Goal: Navigation & Orientation: Find specific page/section

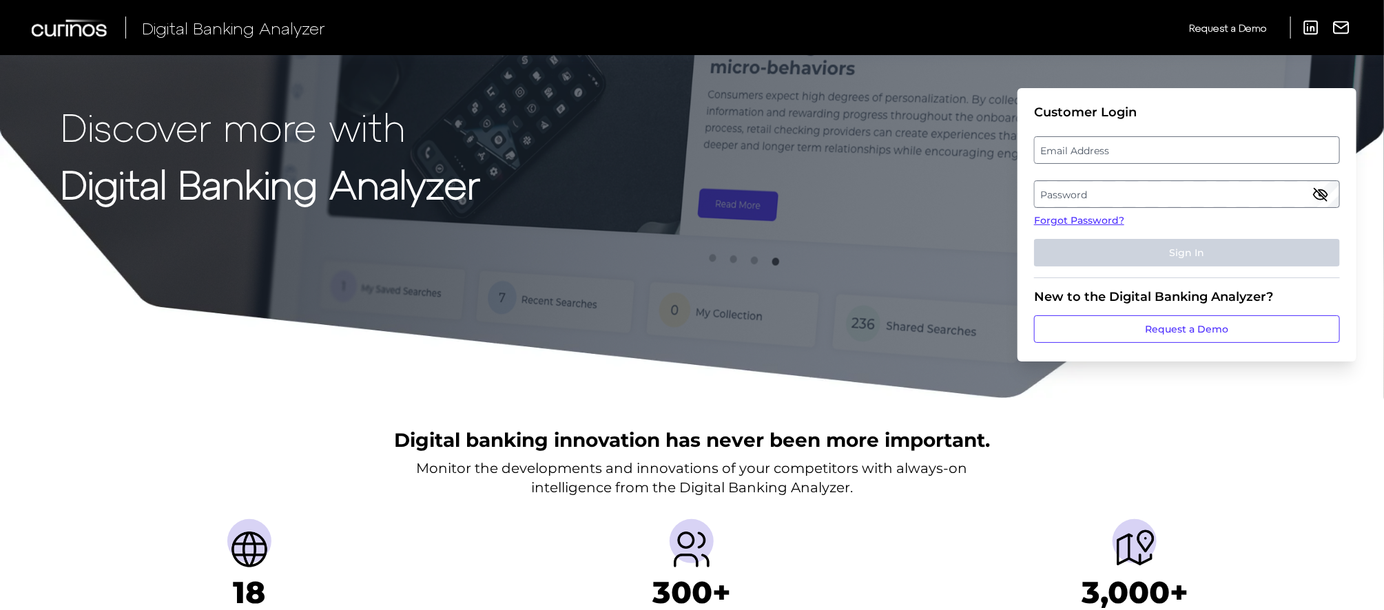
click at [1152, 147] on label "Email Address" at bounding box center [1187, 150] width 304 height 25
click at [1152, 147] on input "email" at bounding box center [1187, 150] width 306 height 28
type input "[EMAIL_ADDRESS][DOMAIN_NAME]"
click at [1177, 203] on label "Password" at bounding box center [1187, 194] width 304 height 25
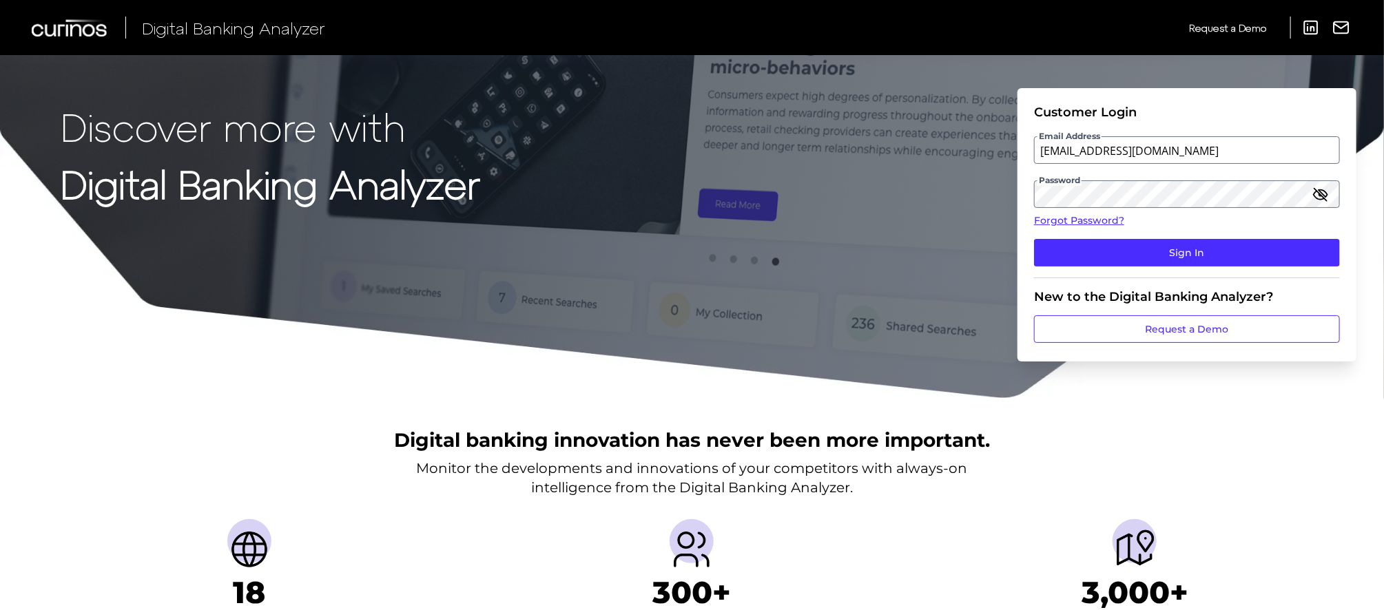
click at [1322, 195] on icon "button" at bounding box center [1320, 194] width 12 height 12
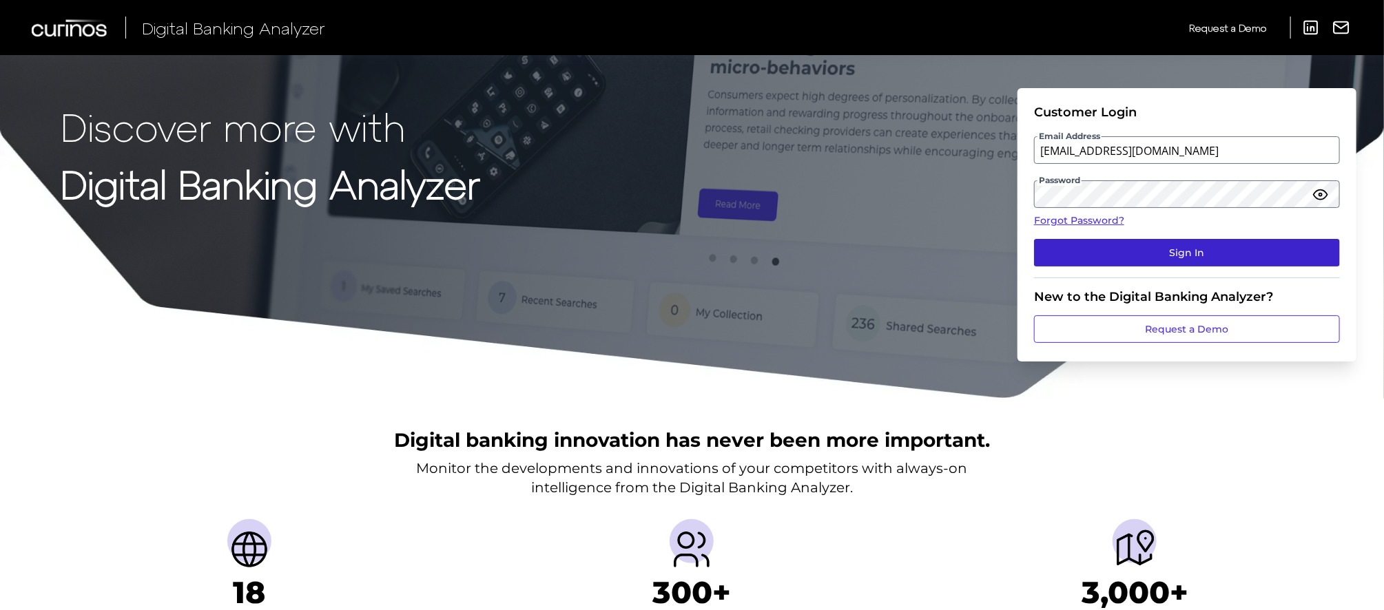
click at [1208, 251] on button "Sign In" at bounding box center [1187, 253] width 306 height 28
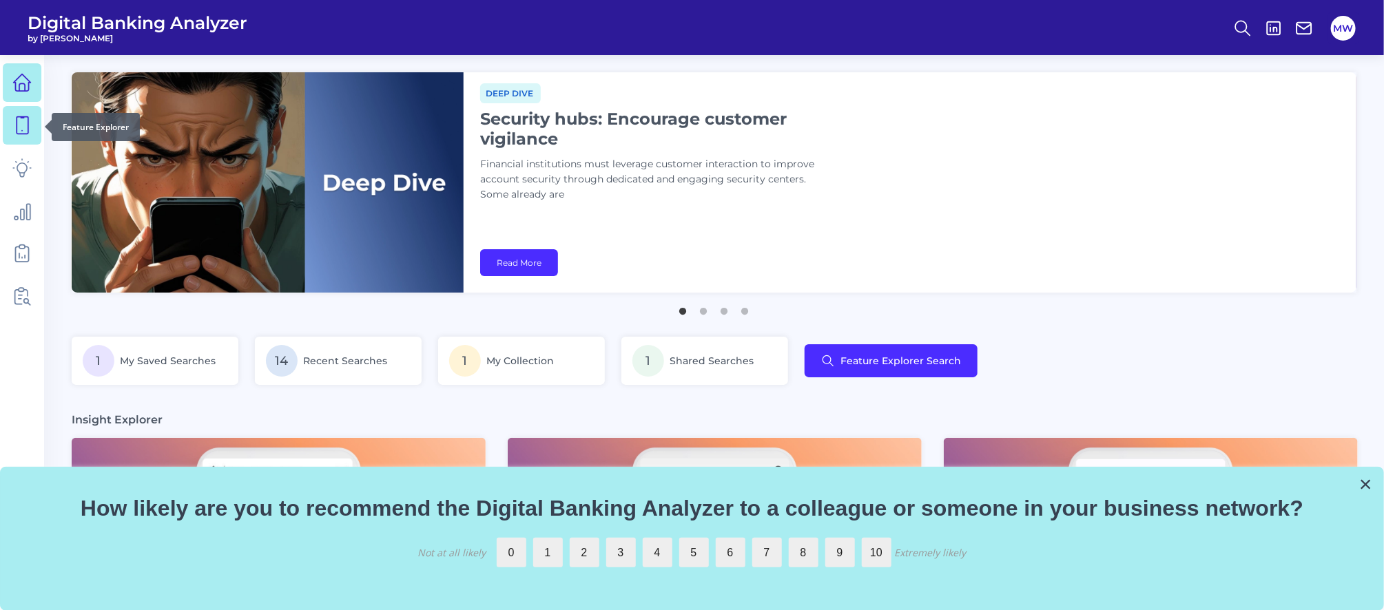
click at [15, 121] on icon at bounding box center [21, 125] width 19 height 19
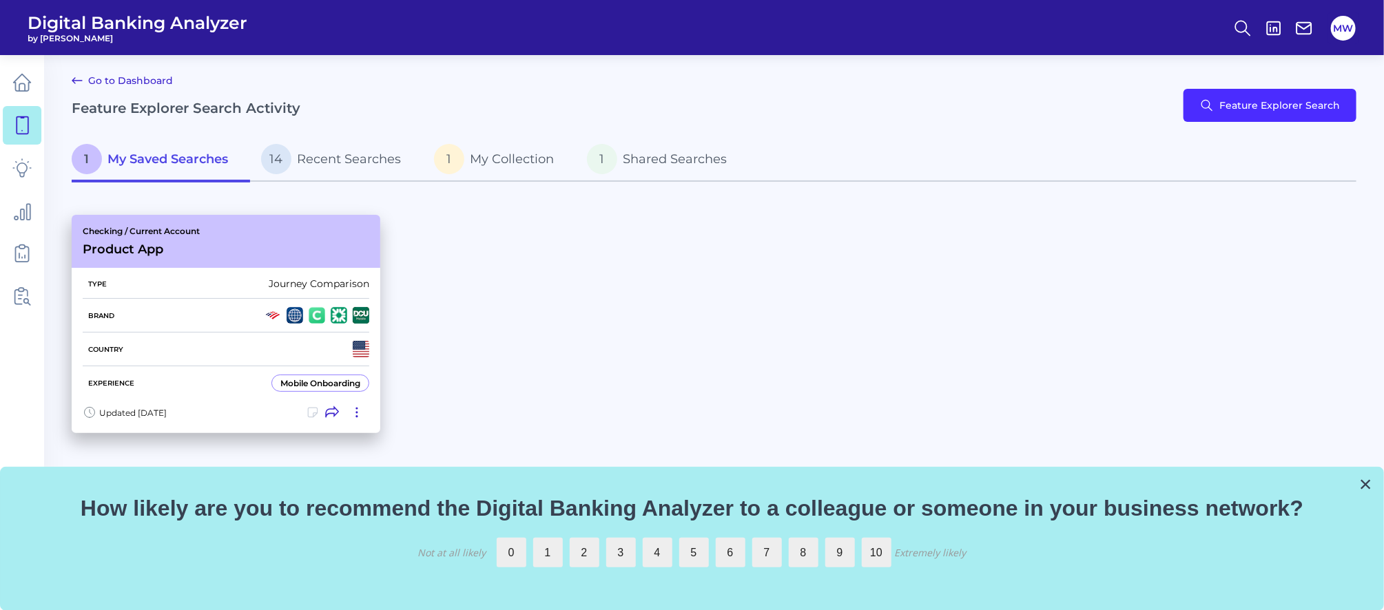
click at [307, 308] on div at bounding box center [317, 315] width 105 height 17
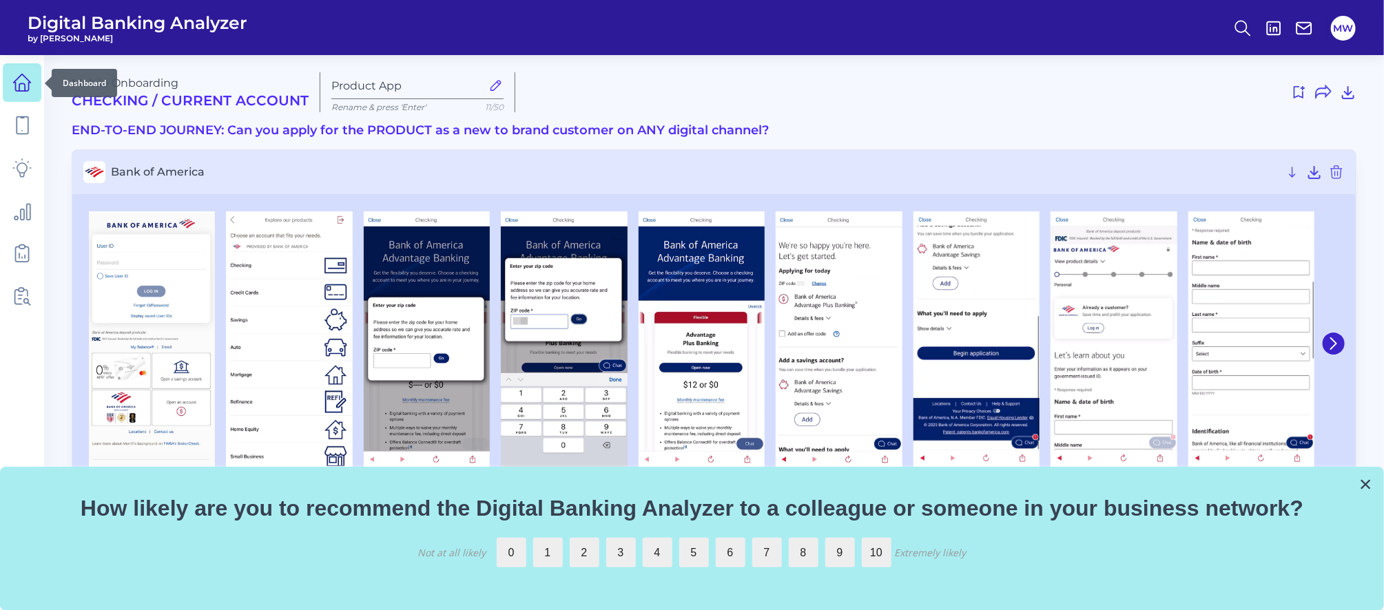
click at [15, 81] on icon at bounding box center [22, 82] width 17 height 17
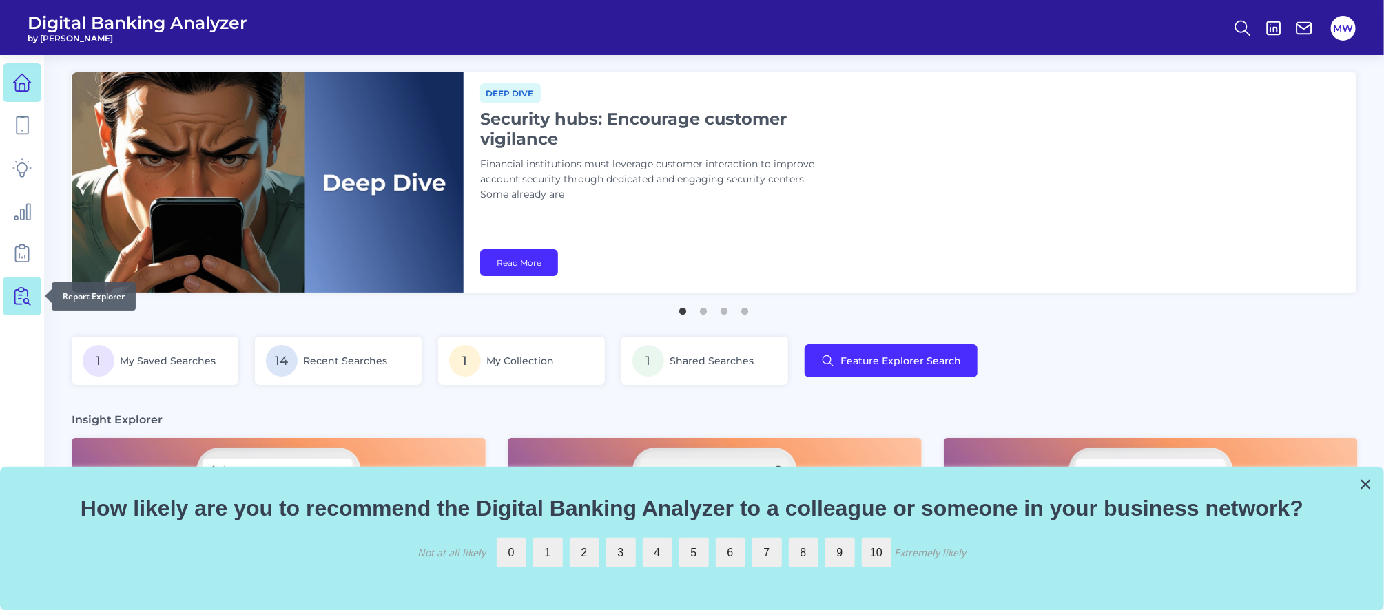
click at [22, 291] on icon at bounding box center [21, 296] width 19 height 19
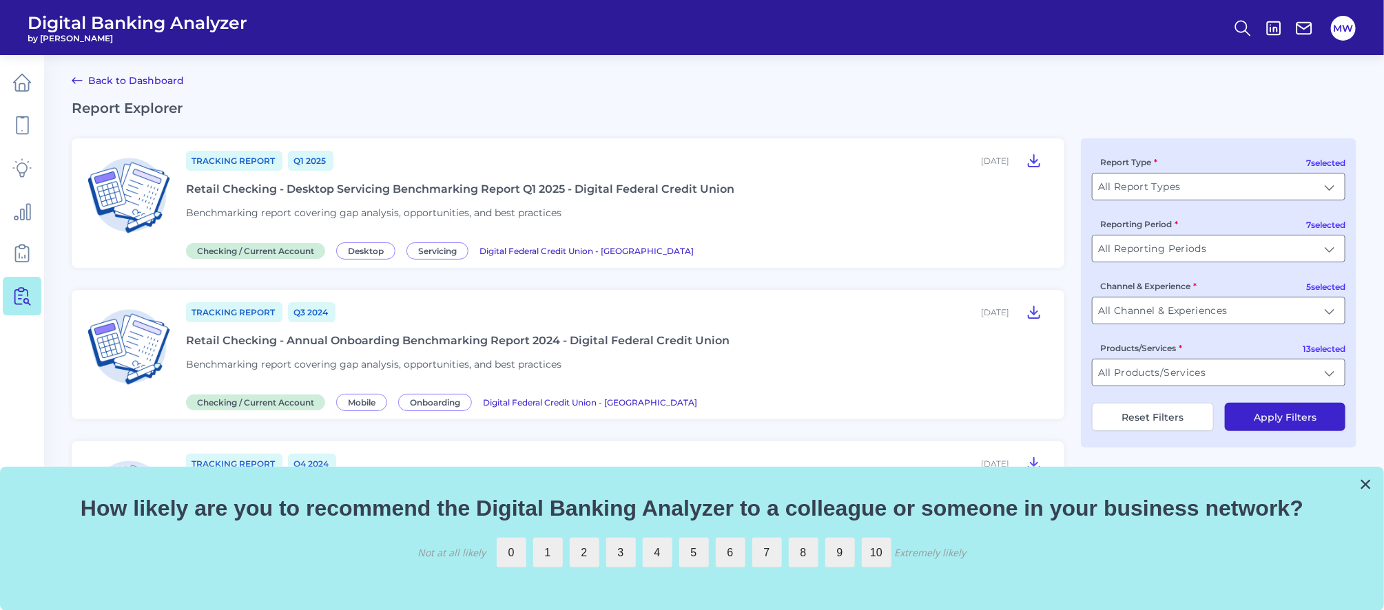
click at [101, 75] on link "Back to Dashboard" at bounding box center [128, 80] width 112 height 17
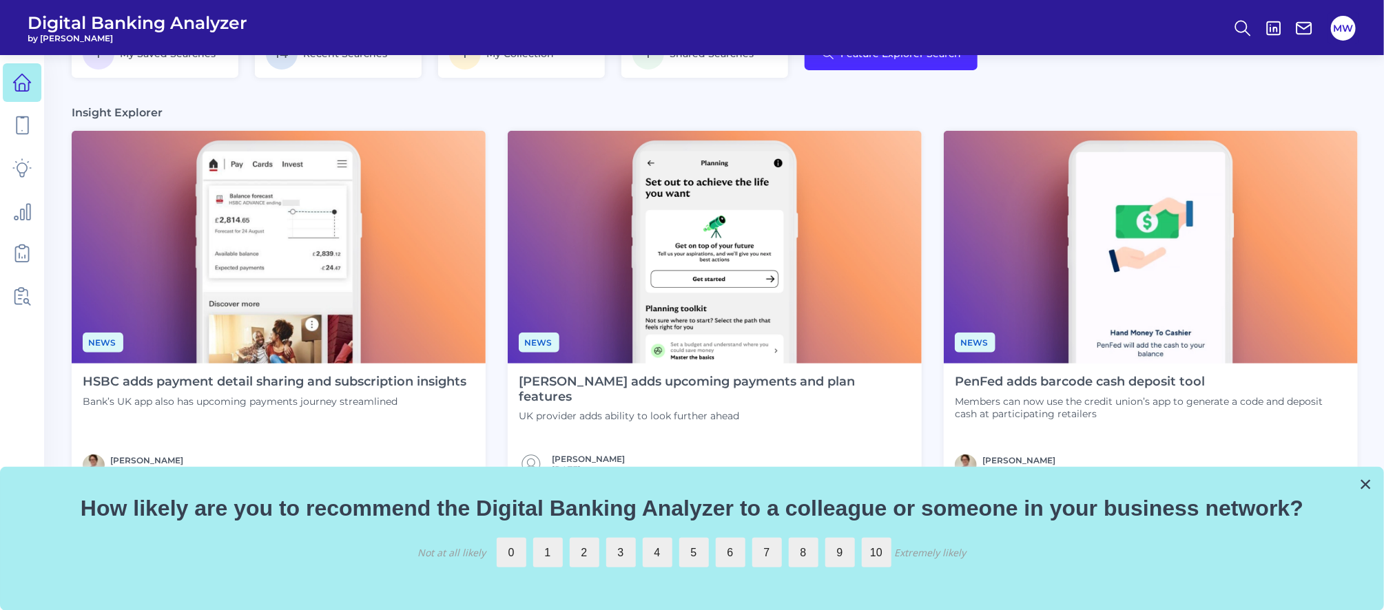
scroll to position [210, 0]
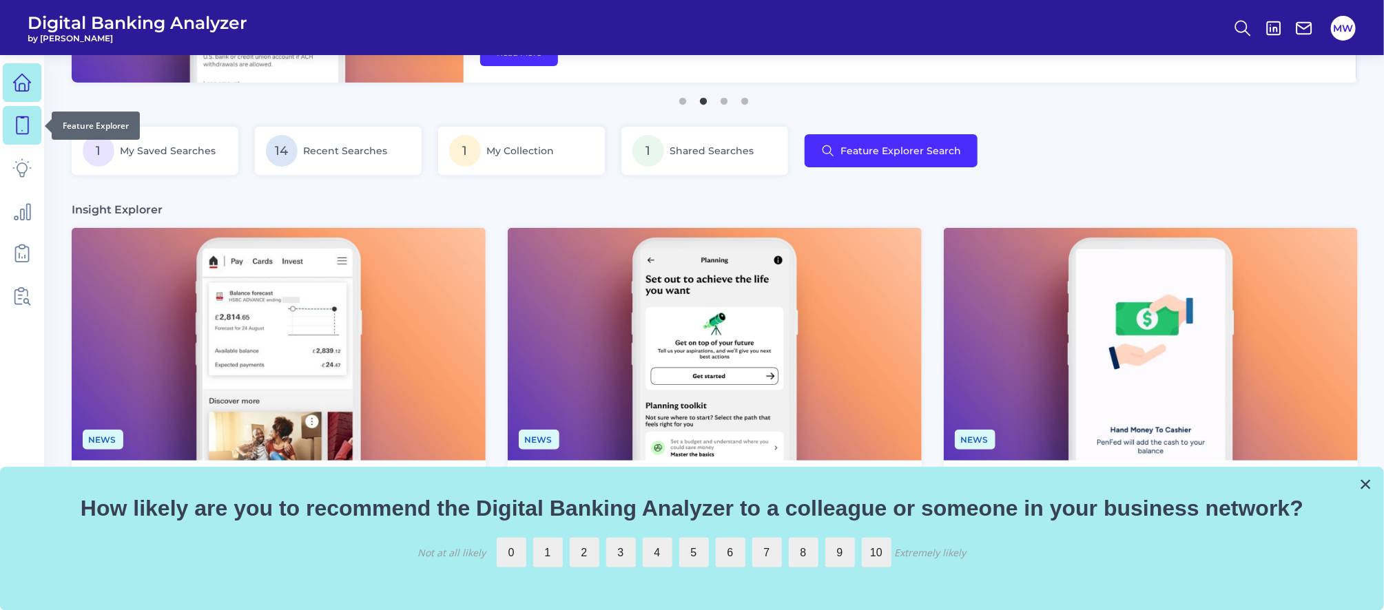
click at [4, 136] on link at bounding box center [22, 125] width 39 height 39
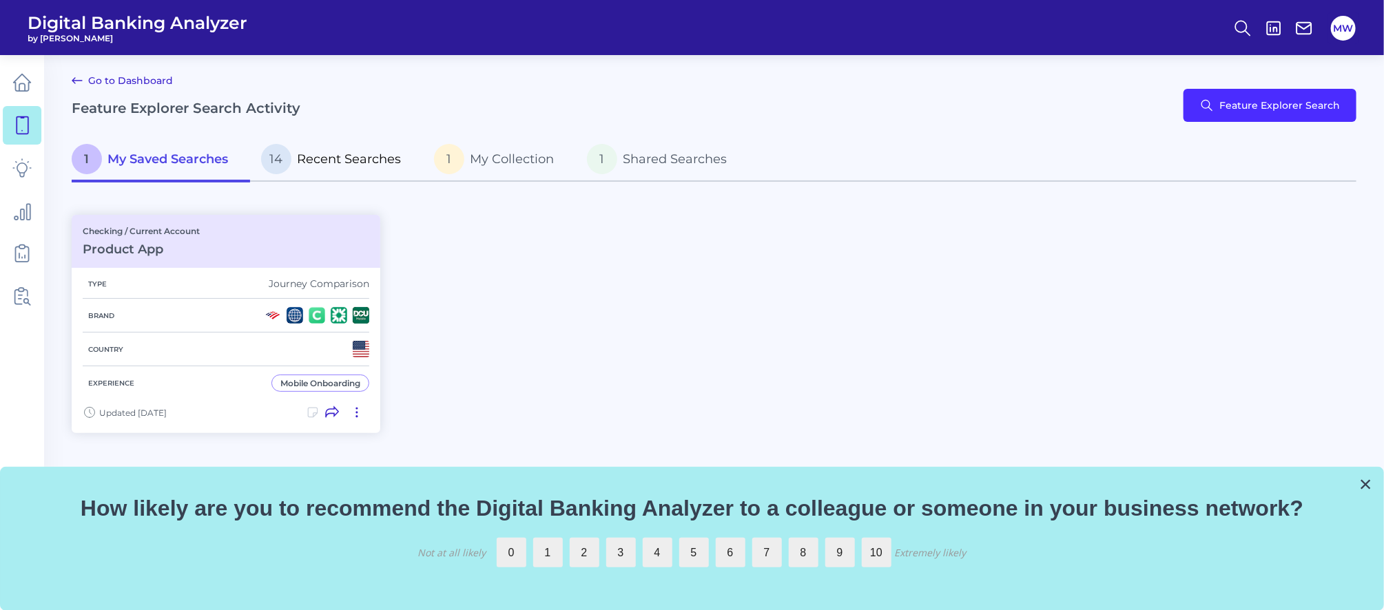
click at [345, 160] on span "Recent Searches" at bounding box center [349, 159] width 104 height 15
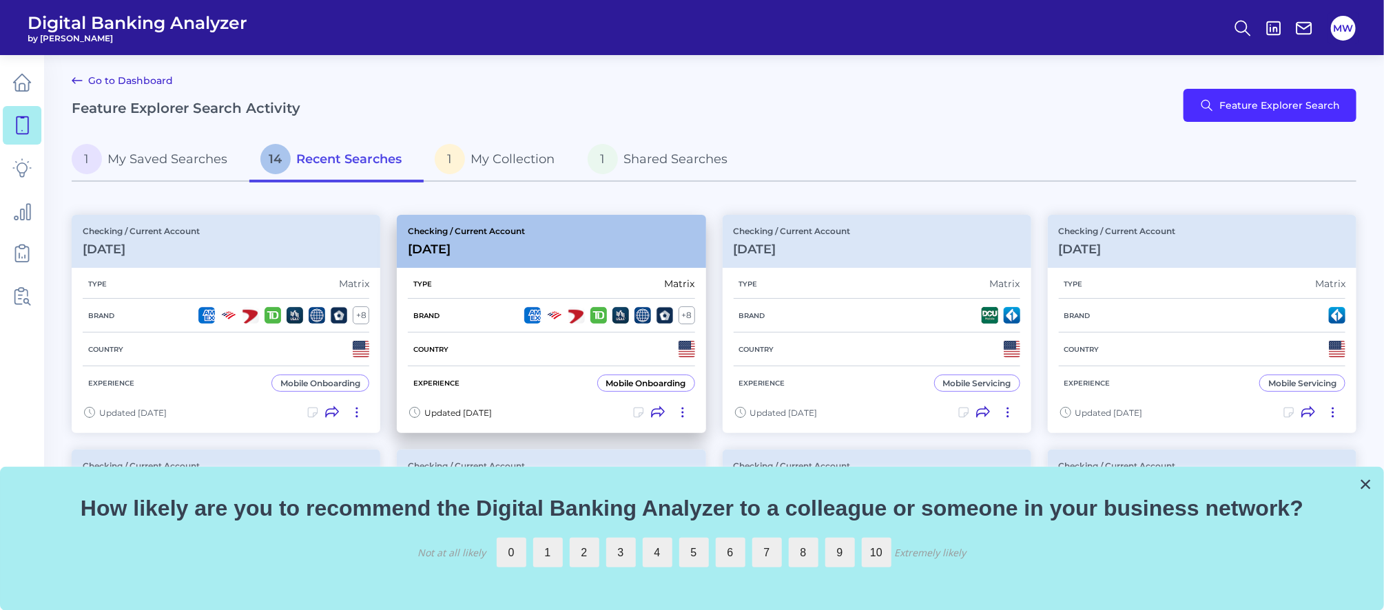
click at [509, 231] on p "Checking / Current Account" at bounding box center [466, 231] width 117 height 10
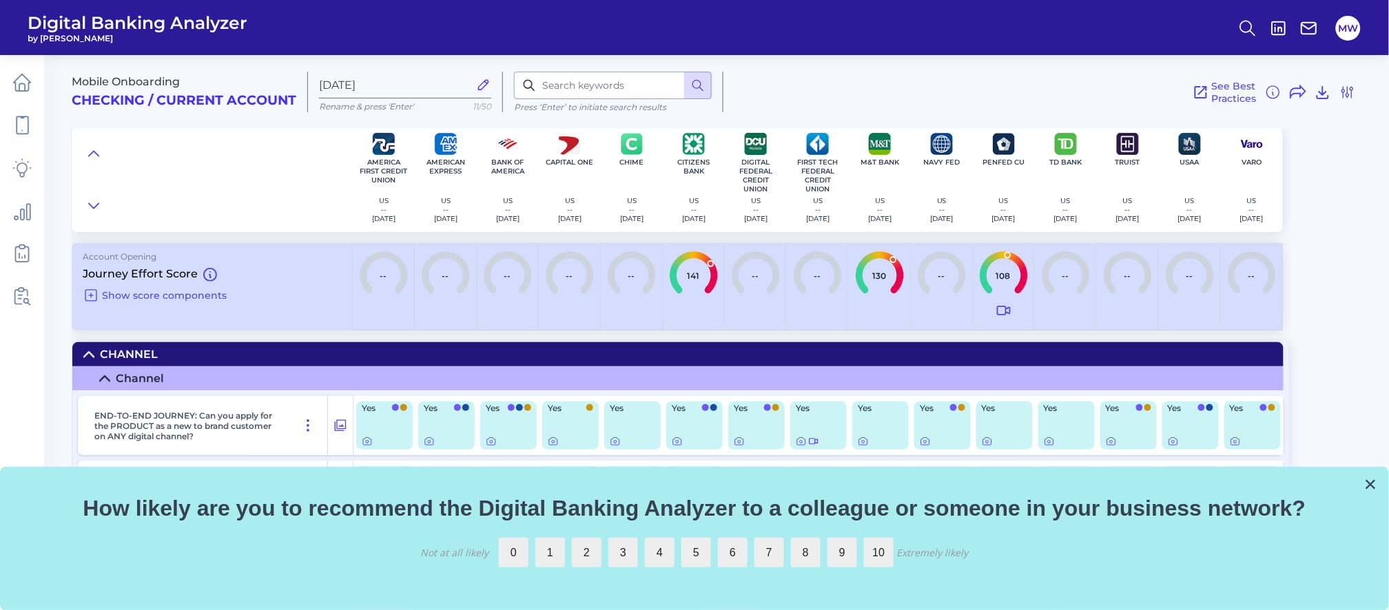
scroll to position [47, 0]
